Goal: Information Seeking & Learning: Learn about a topic

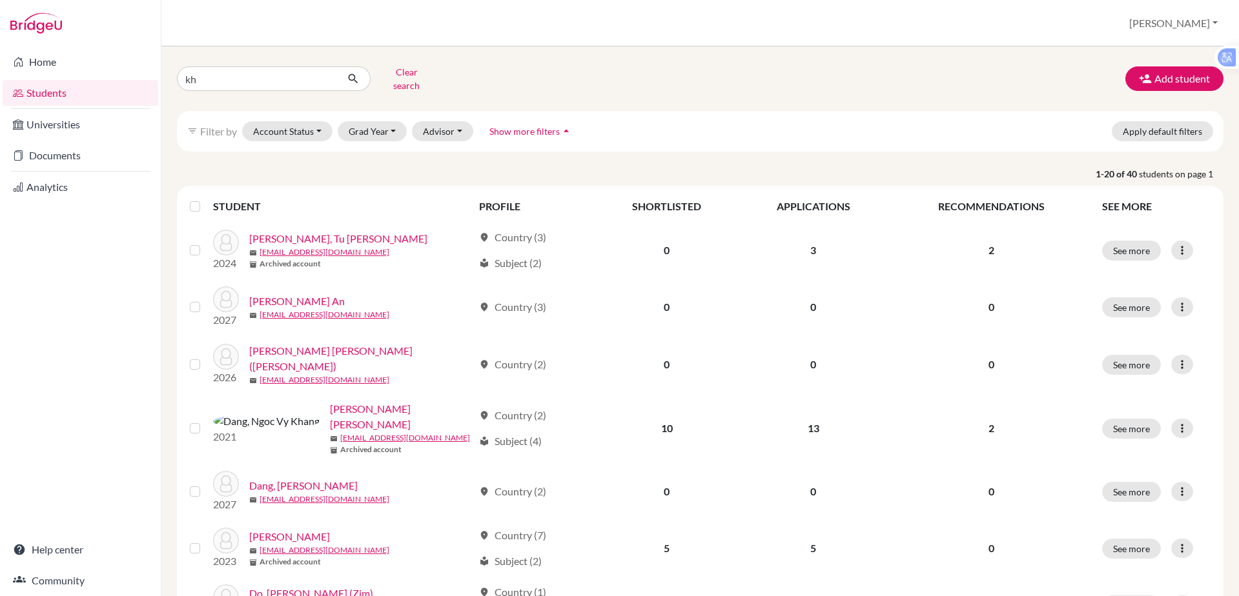
type input "k"
type input "[PERSON_NAME]"
click button "submit" at bounding box center [353, 78] width 34 height 25
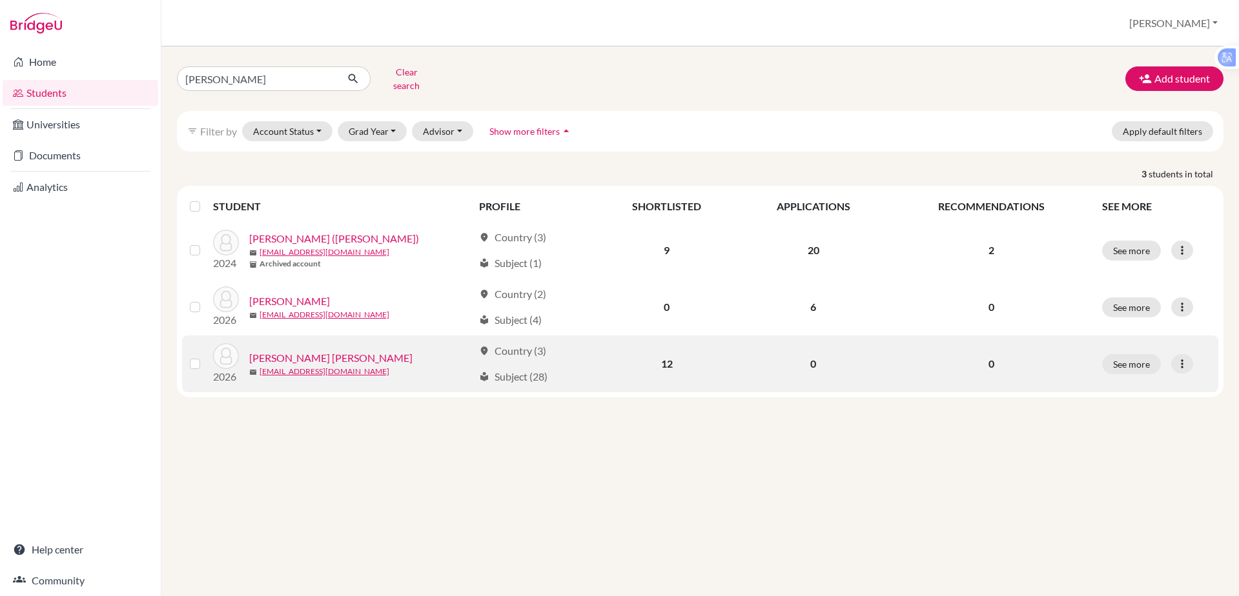
click at [296, 350] on link "[PERSON_NAME] [PERSON_NAME]" at bounding box center [330, 357] width 163 height 15
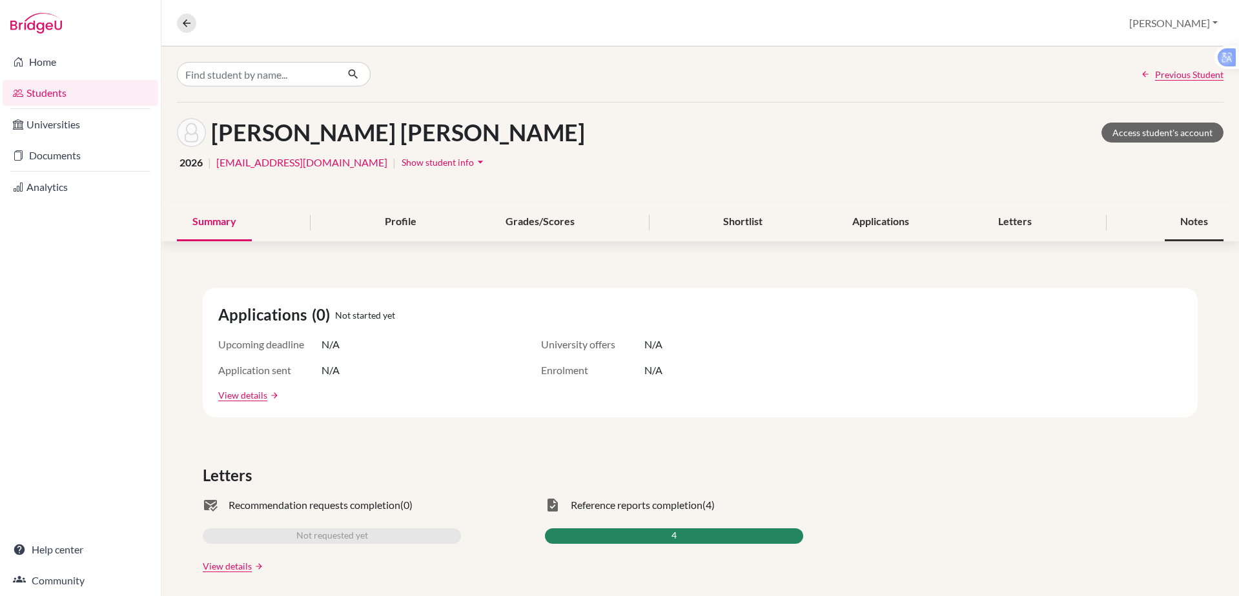
click at [1172, 220] on div "Notes" at bounding box center [1193, 222] width 59 height 38
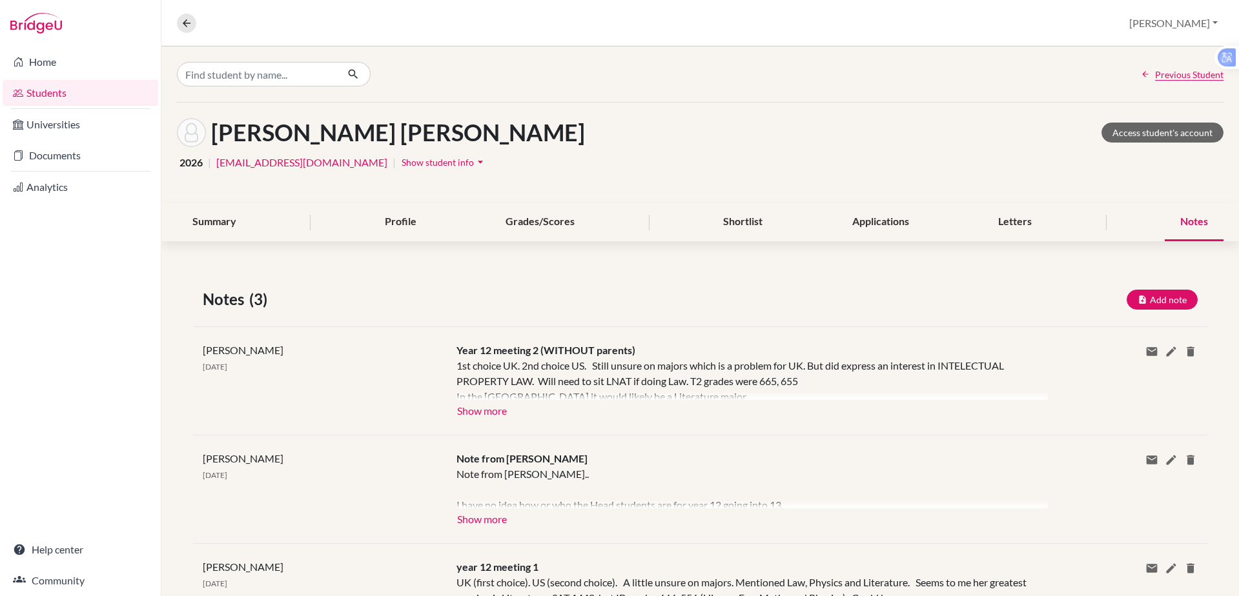
scroll to position [86, 0]
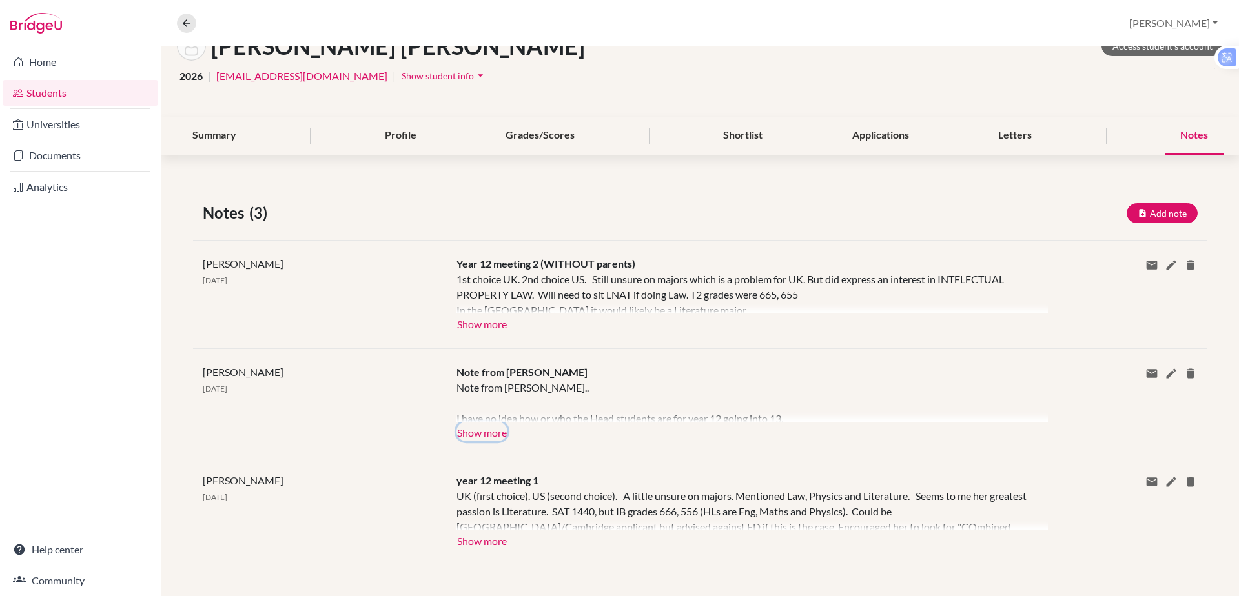
click at [480, 432] on button "Show more" at bounding box center [481, 431] width 51 height 19
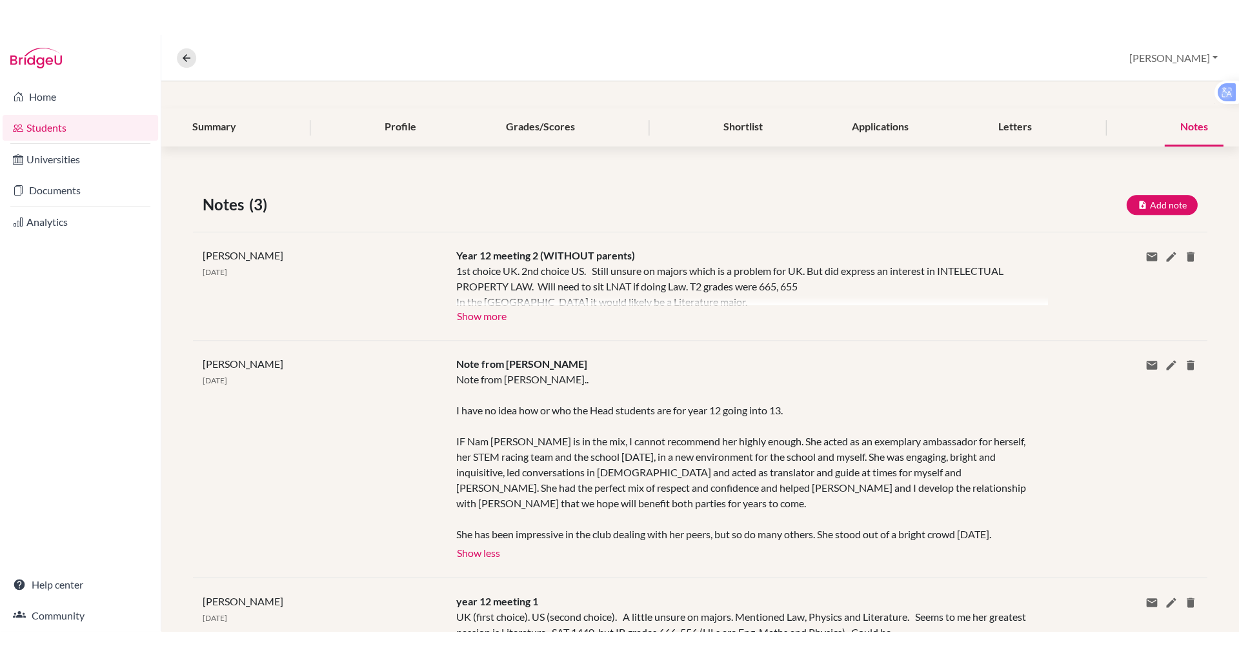
scroll to position [119, 0]
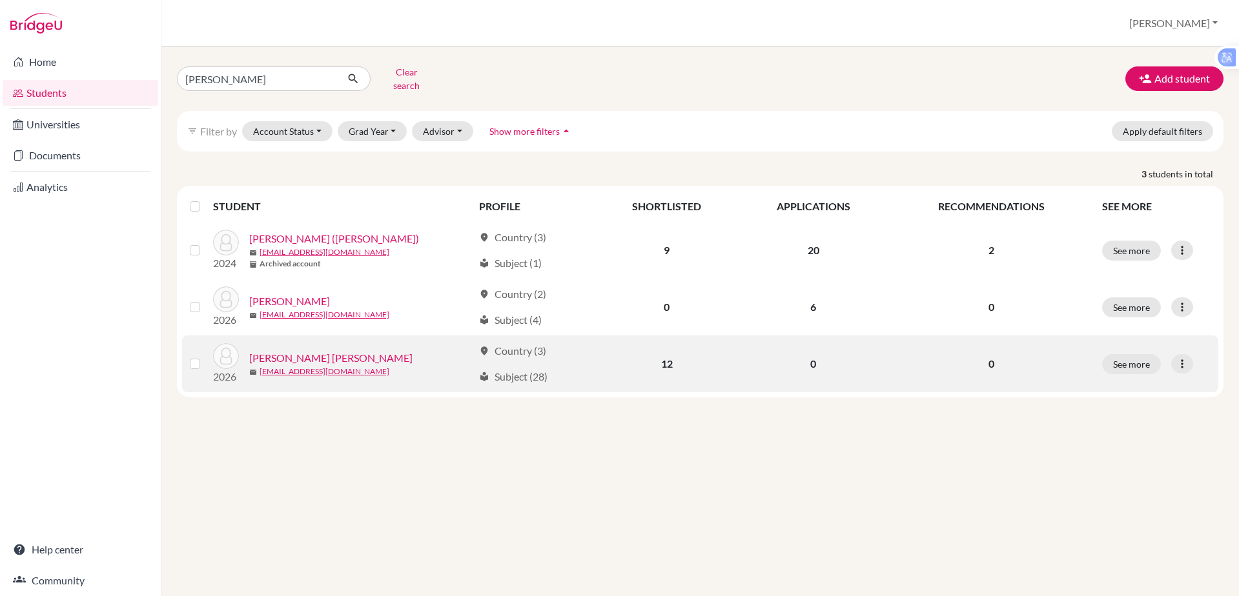
click at [276, 350] on link "[PERSON_NAME] [PERSON_NAME]" at bounding box center [330, 357] width 163 height 15
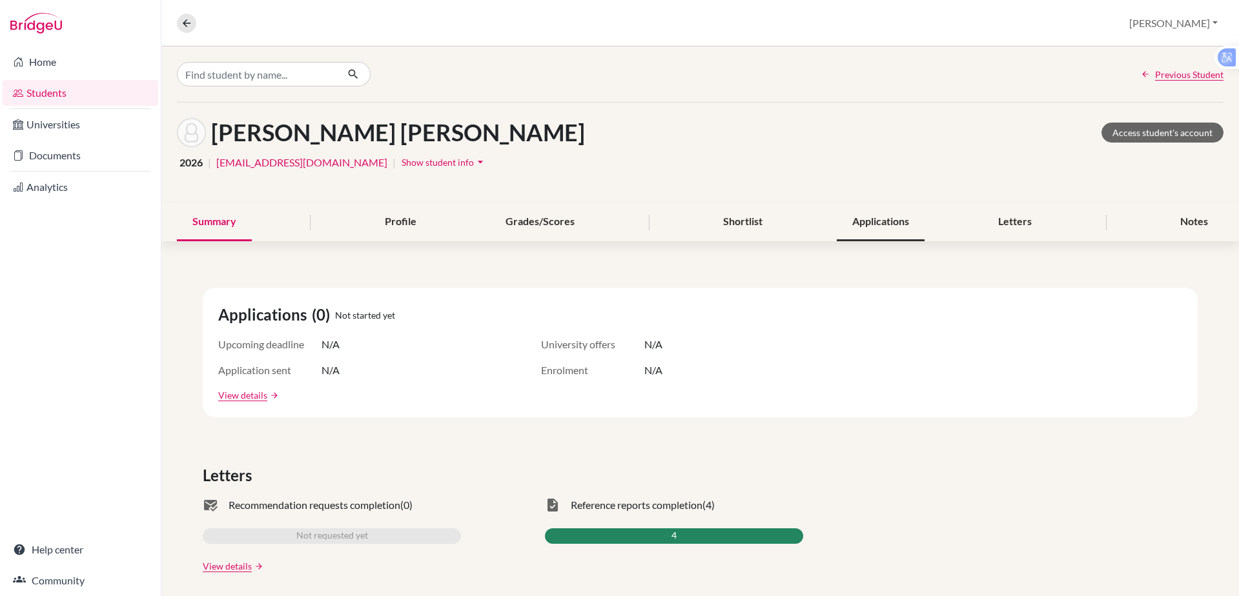
click at [858, 219] on div "Applications" at bounding box center [881, 222] width 88 height 38
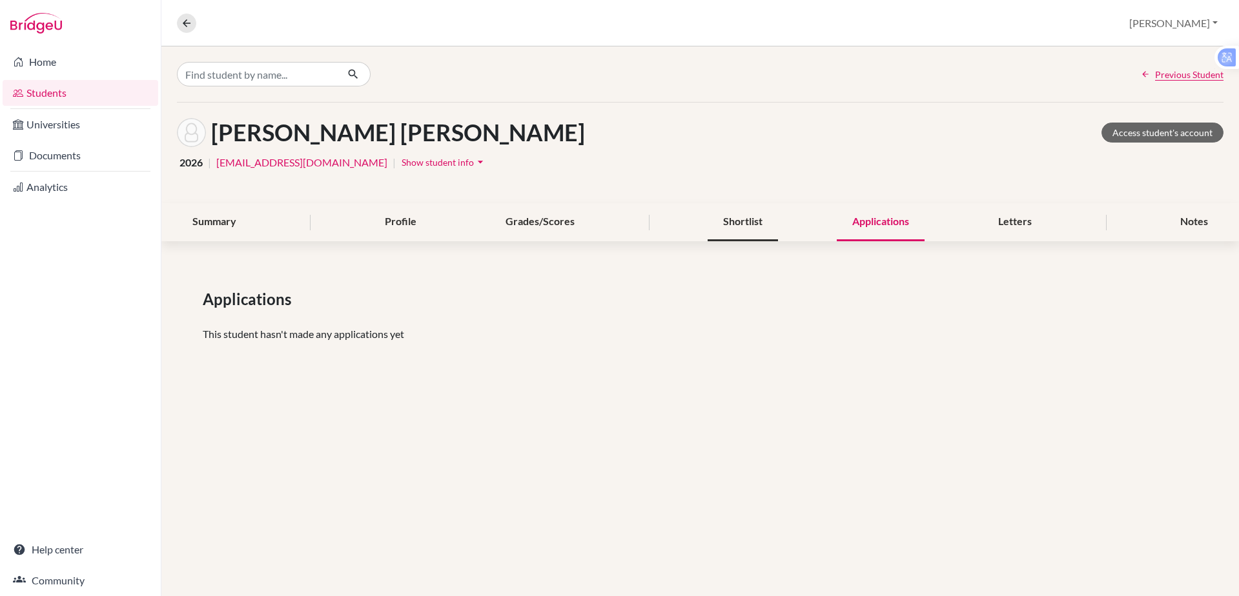
click at [729, 221] on div "Shortlist" at bounding box center [742, 222] width 70 height 38
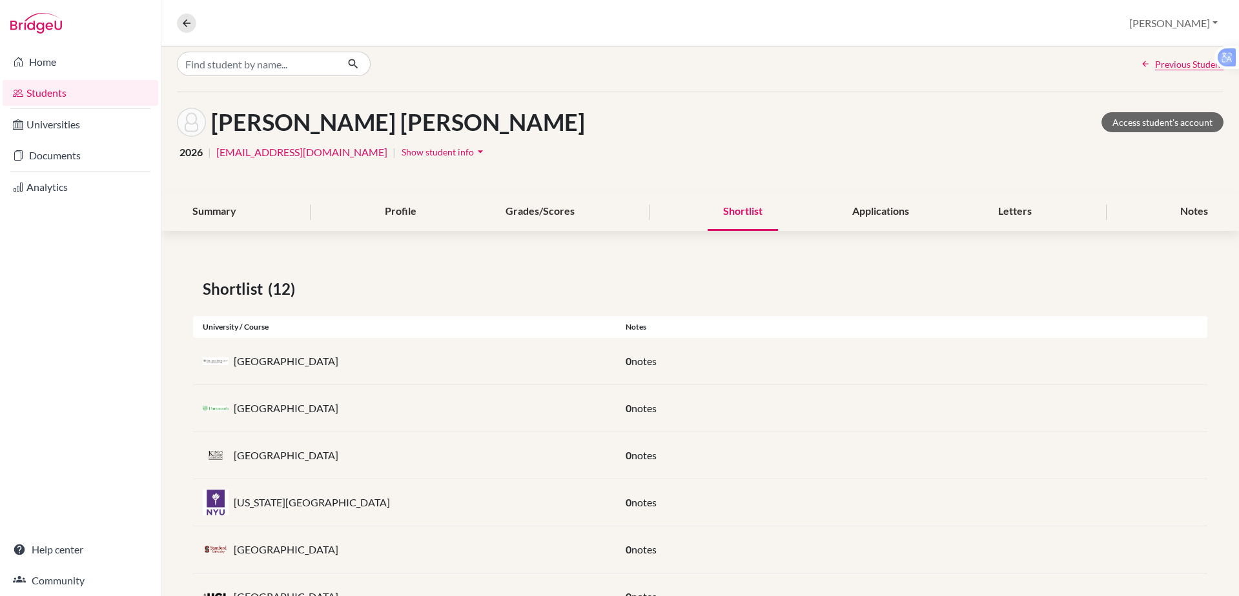
scroll to position [10, 0]
click at [855, 210] on div "Applications" at bounding box center [881, 213] width 88 height 38
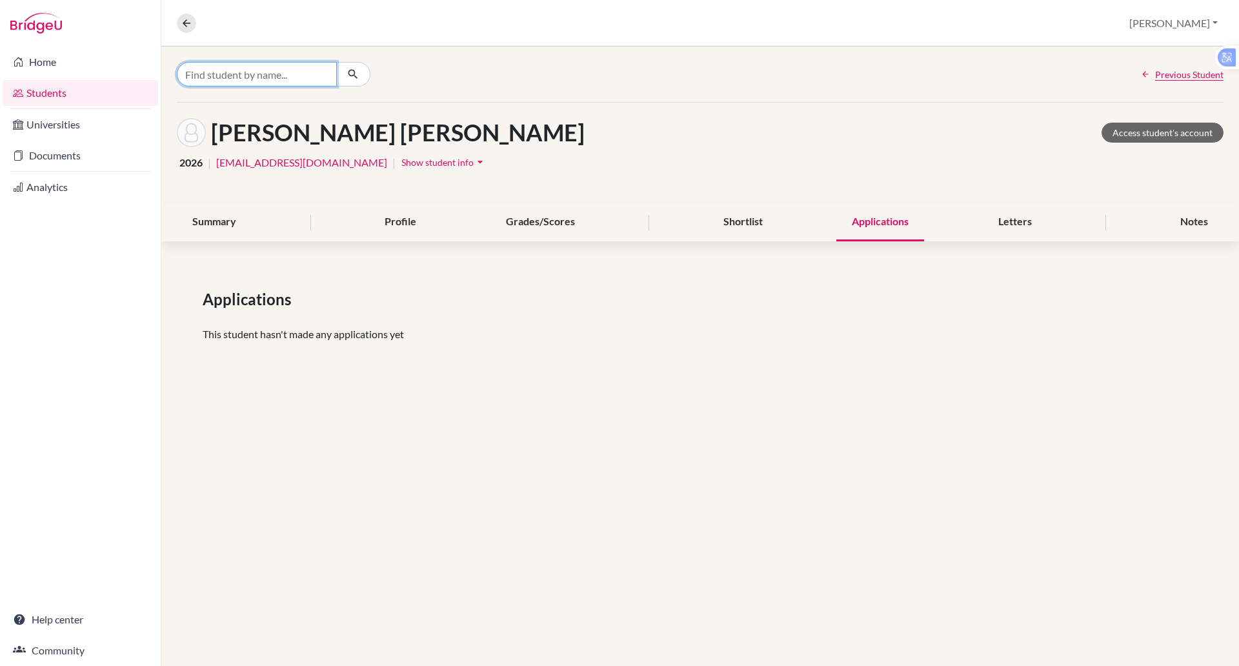
click at [255, 79] on input "Find student by name..." at bounding box center [257, 74] width 160 height 25
type input "sihoo"
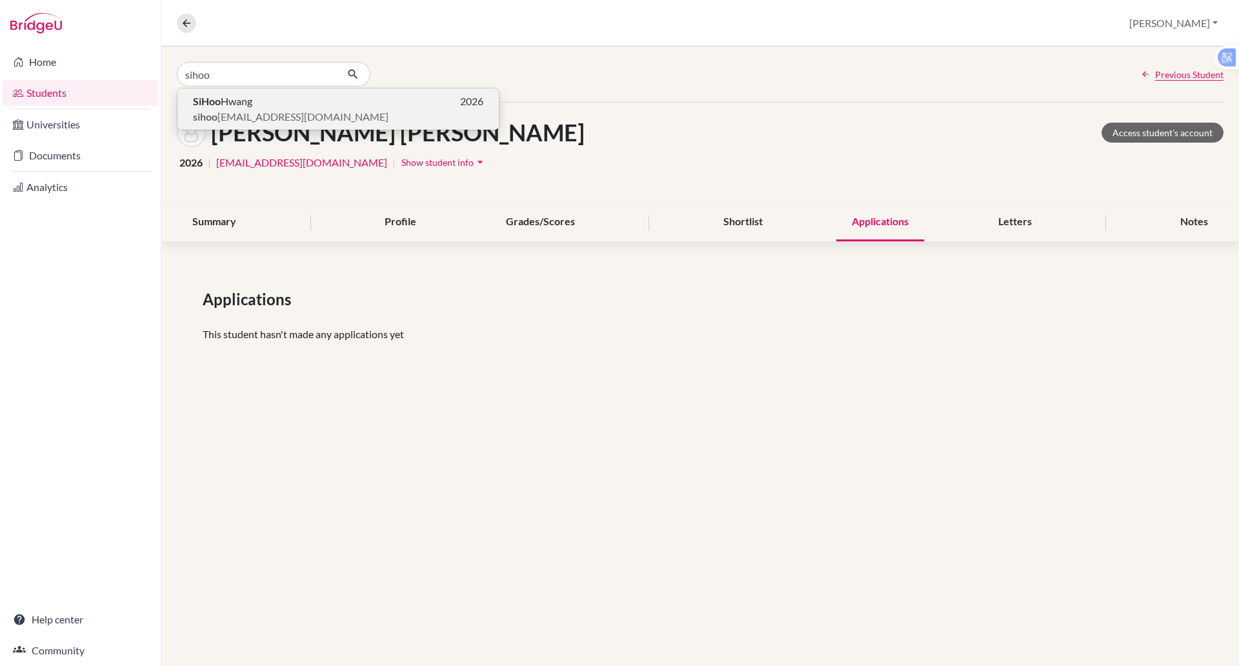
click at [232, 110] on span "sihoo _hwang@bisvietnam.com" at bounding box center [291, 116] width 196 height 15
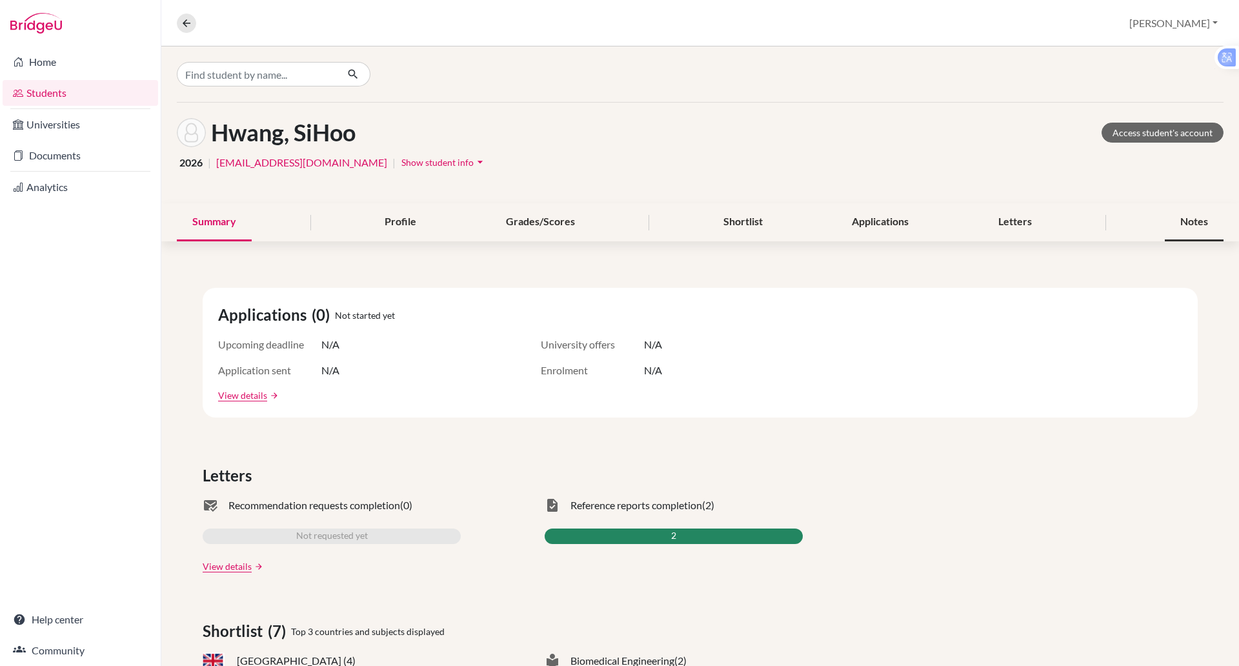
click at [1173, 223] on div "Notes" at bounding box center [1194, 222] width 59 height 38
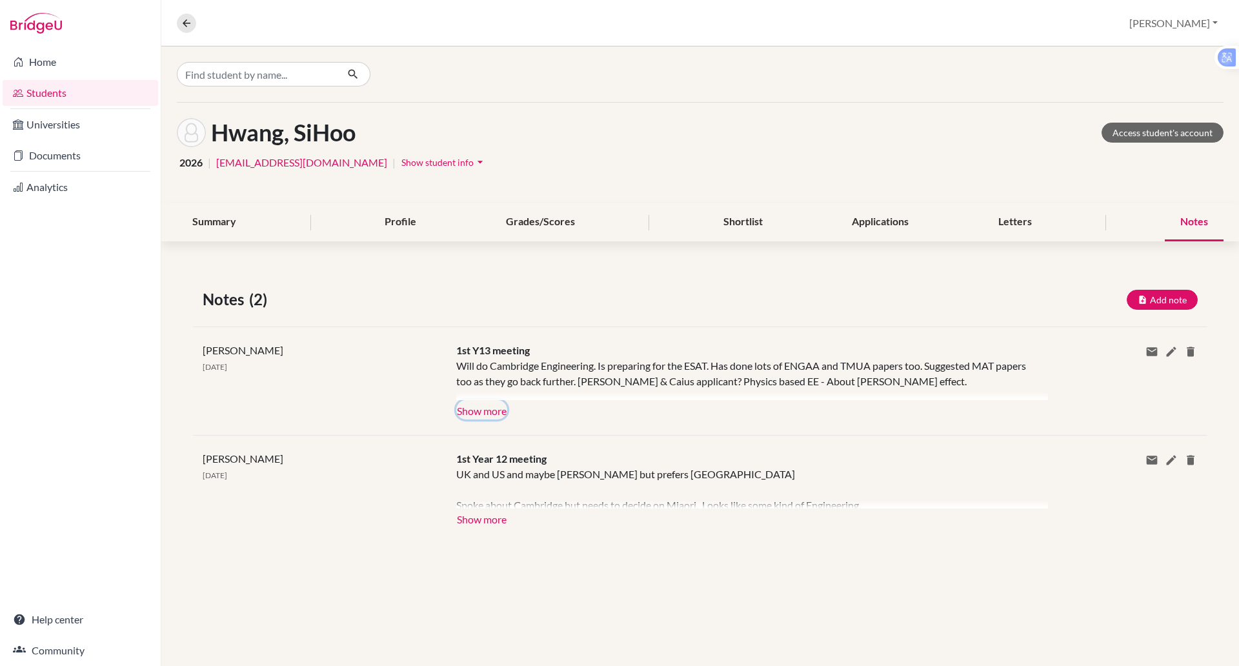
click at [491, 411] on button "Show more" at bounding box center [481, 409] width 51 height 19
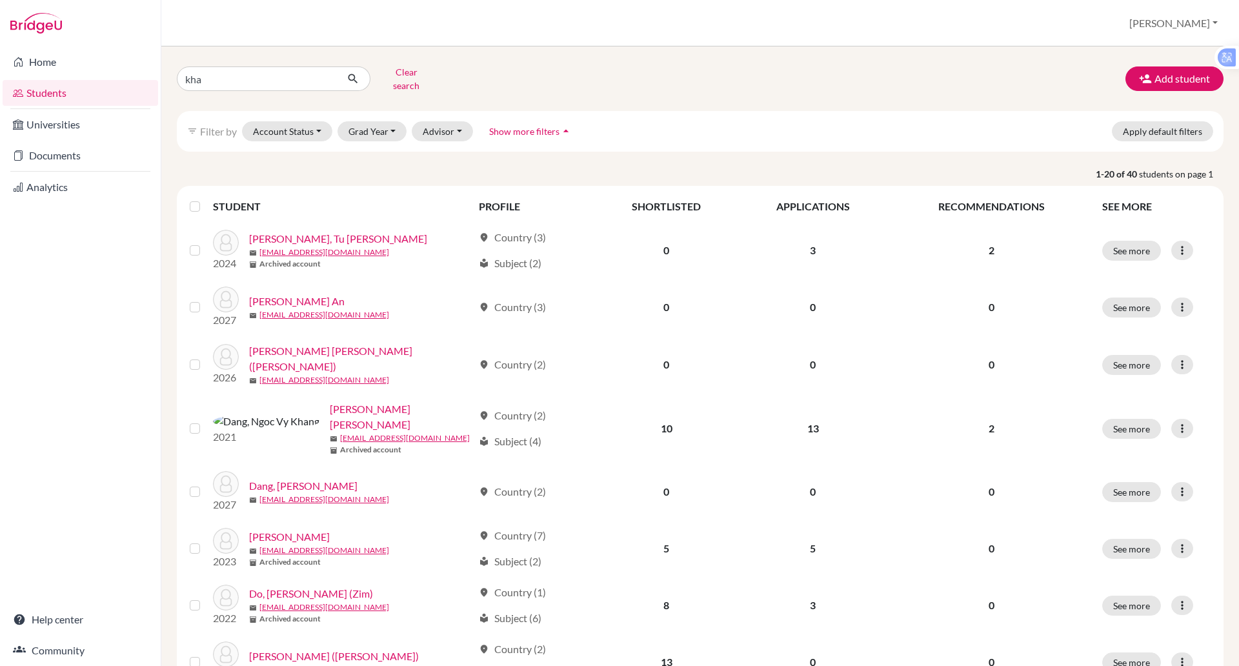
click at [218, 79] on input "kha" at bounding box center [257, 78] width 160 height 25
type input "k"
type input "sihoo"
click button "submit" at bounding box center [353, 78] width 34 height 25
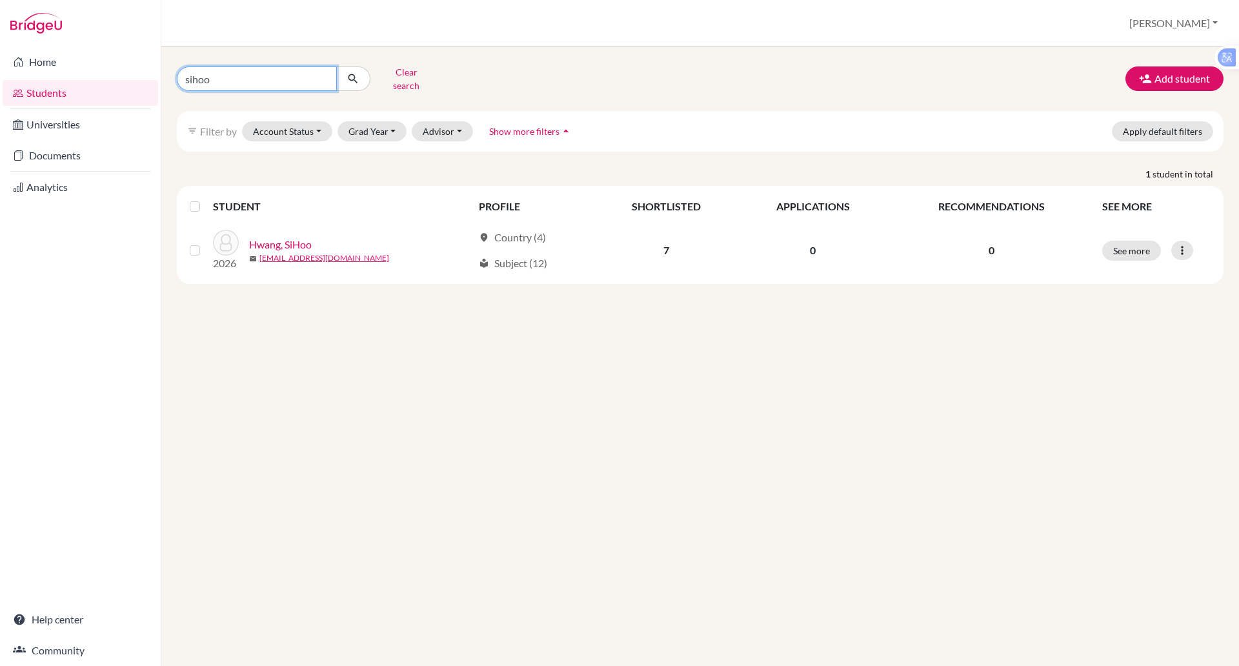
click at [263, 83] on input "sihoo" at bounding box center [257, 78] width 160 height 25
type input "s"
type input "alice"
click button "submit" at bounding box center [353, 78] width 34 height 25
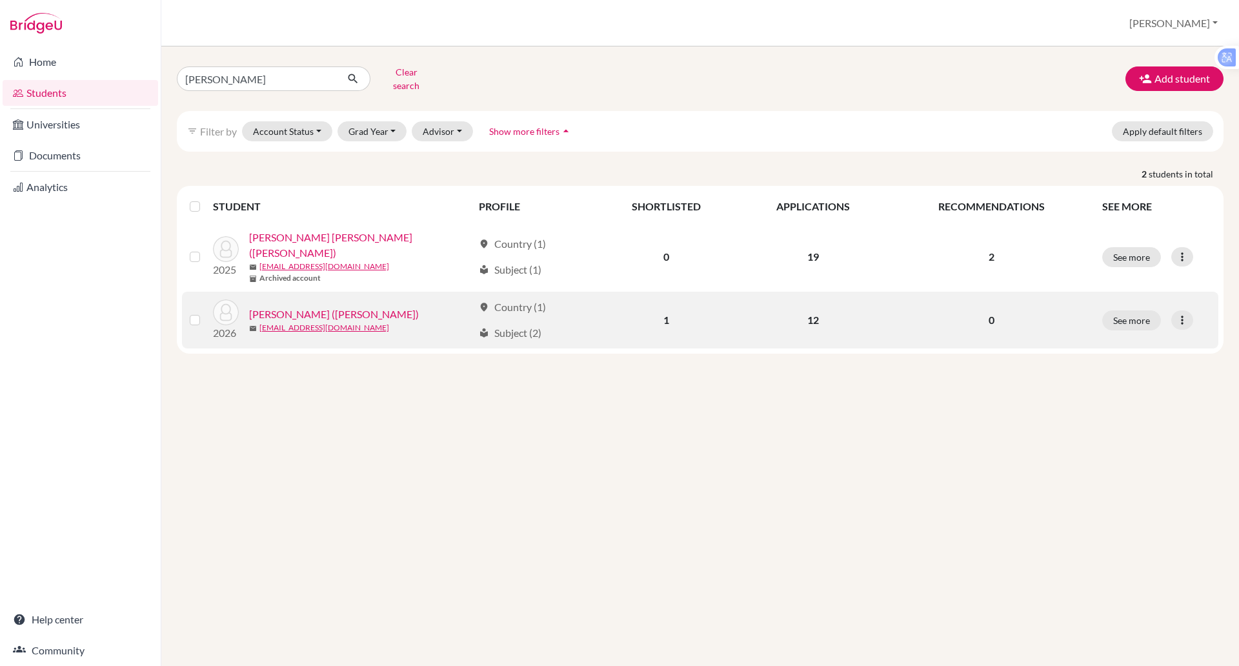
click at [297, 307] on link "Nguyen, Yen Khanh (Alice)" at bounding box center [334, 314] width 170 height 15
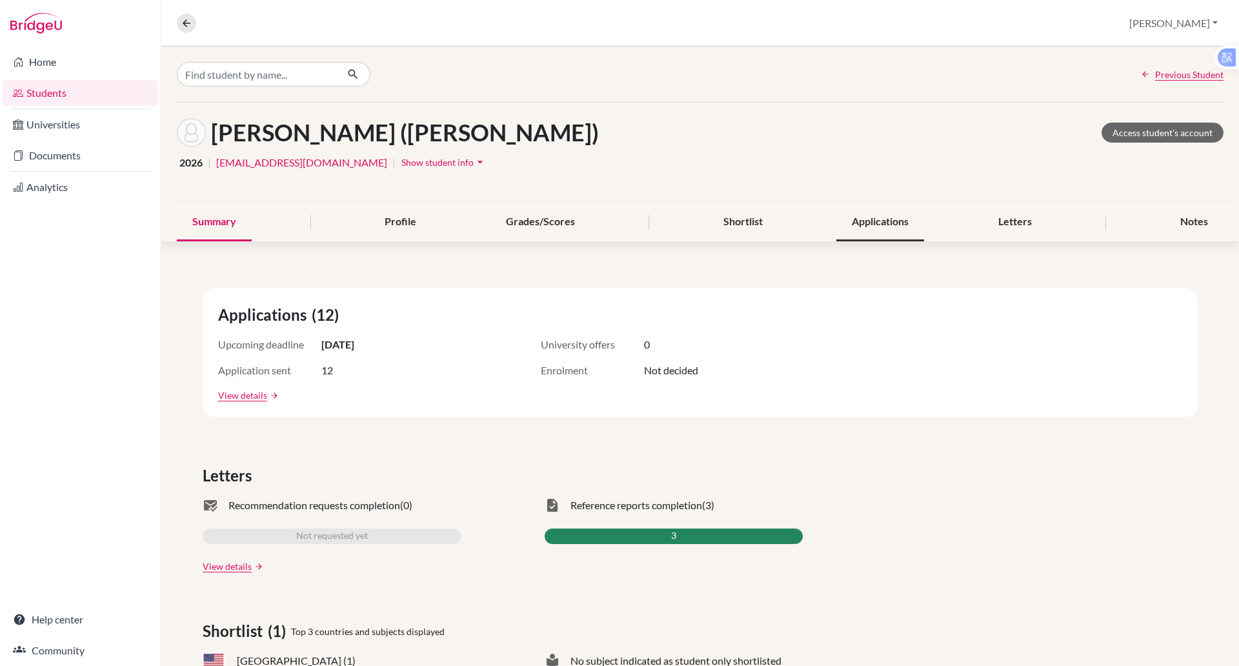
click at [904, 218] on div "Applications" at bounding box center [881, 222] width 88 height 38
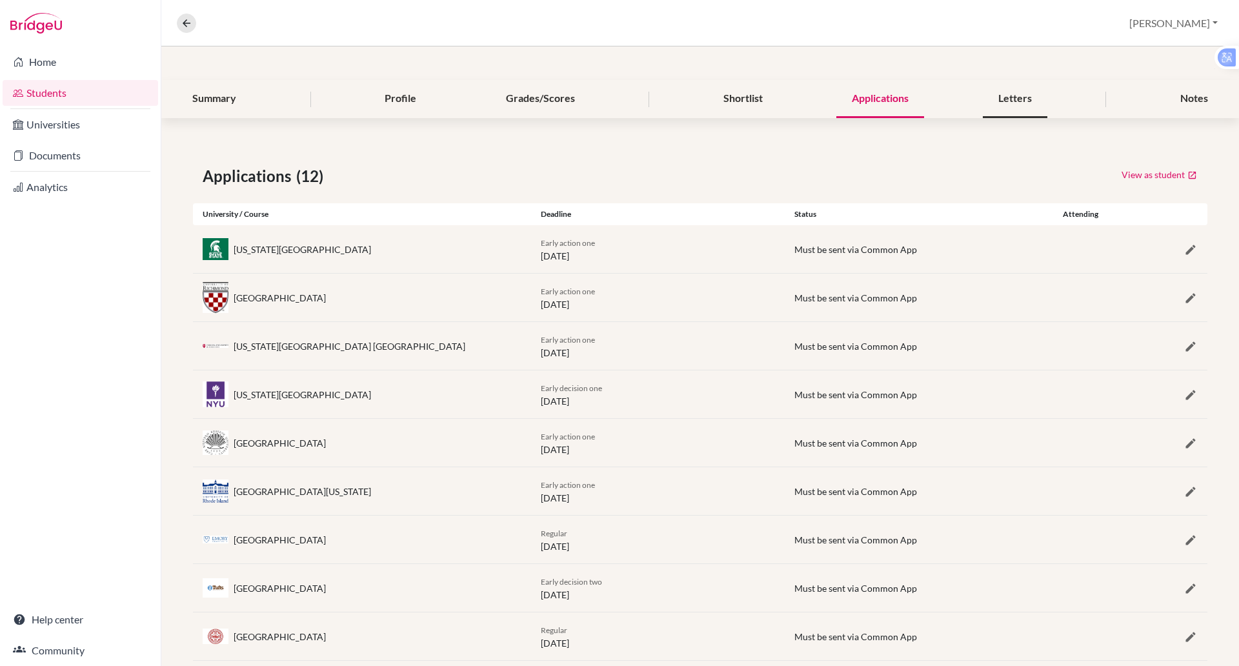
scroll to position [138, 0]
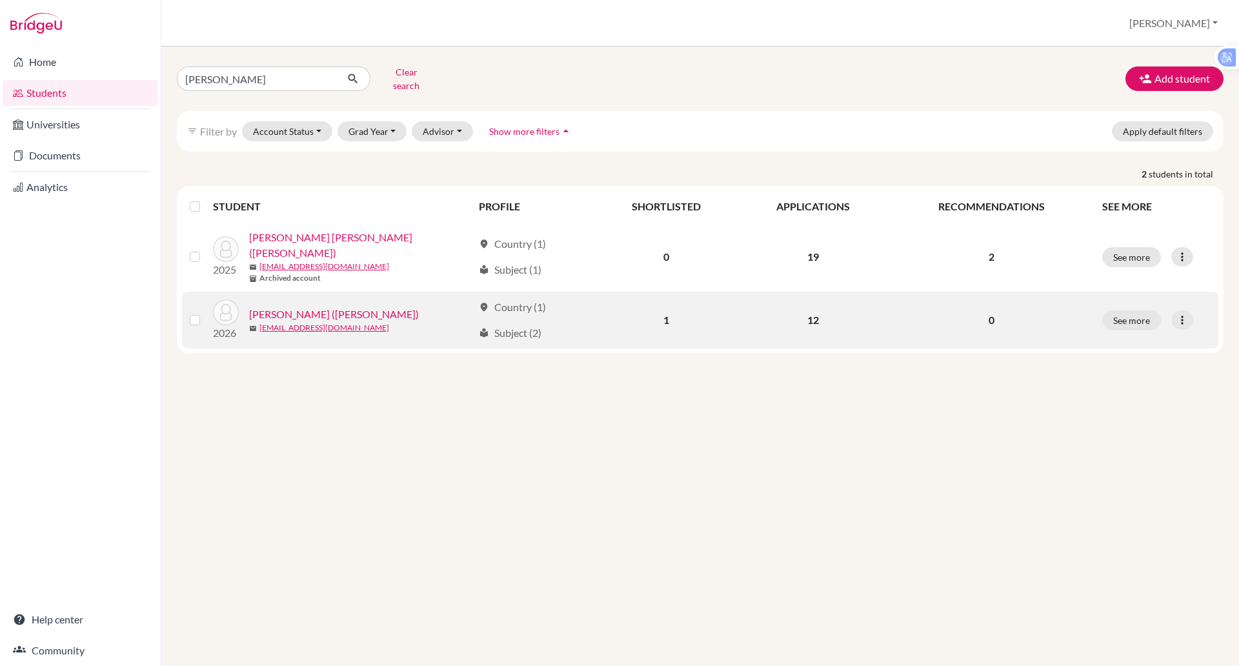
click at [345, 307] on link "Nguyen, Yen Khanh (Alice)" at bounding box center [334, 314] width 170 height 15
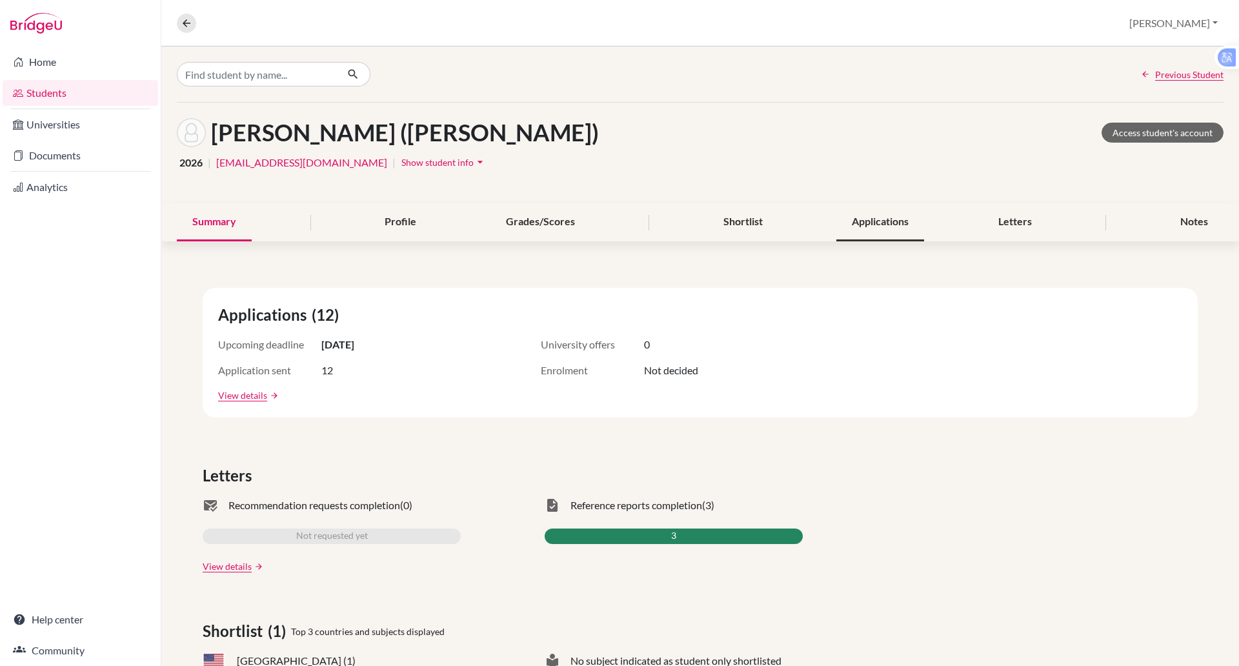
click at [880, 222] on div "Applications" at bounding box center [881, 222] width 88 height 38
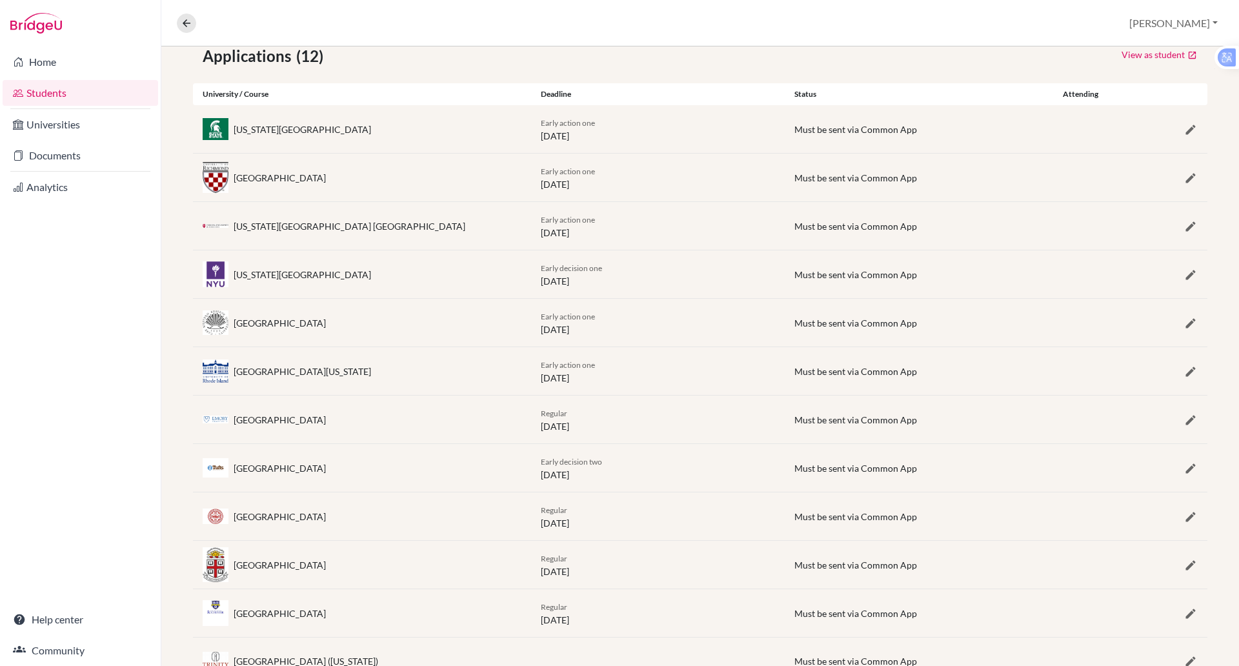
scroll to position [293, 0]
